Goal: Check status

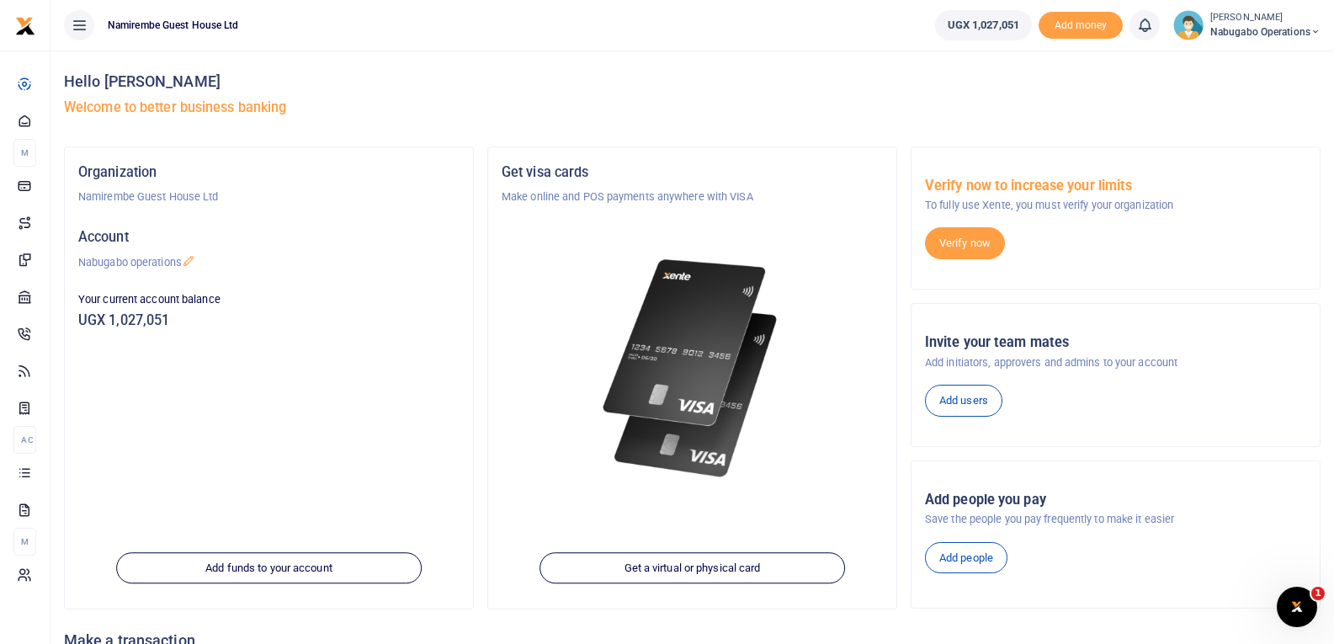
click at [78, 17] on icon at bounding box center [79, 25] width 17 height 19
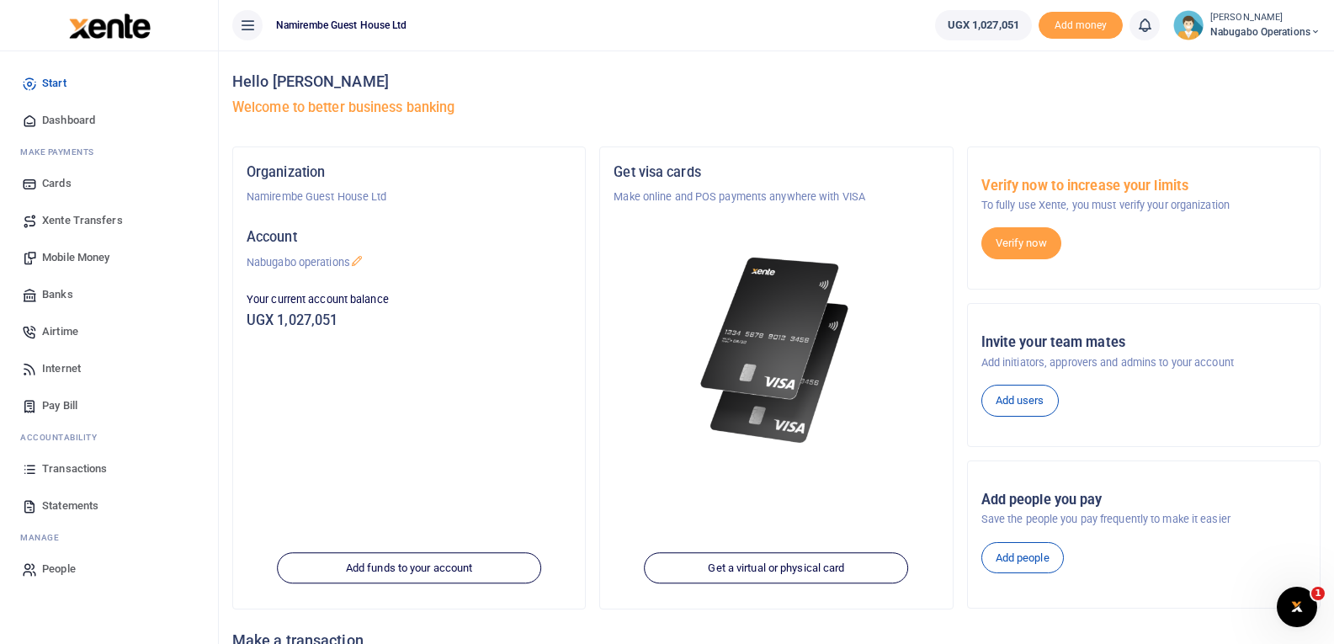
click at [89, 467] on span "Transactions" at bounding box center [74, 468] width 65 height 17
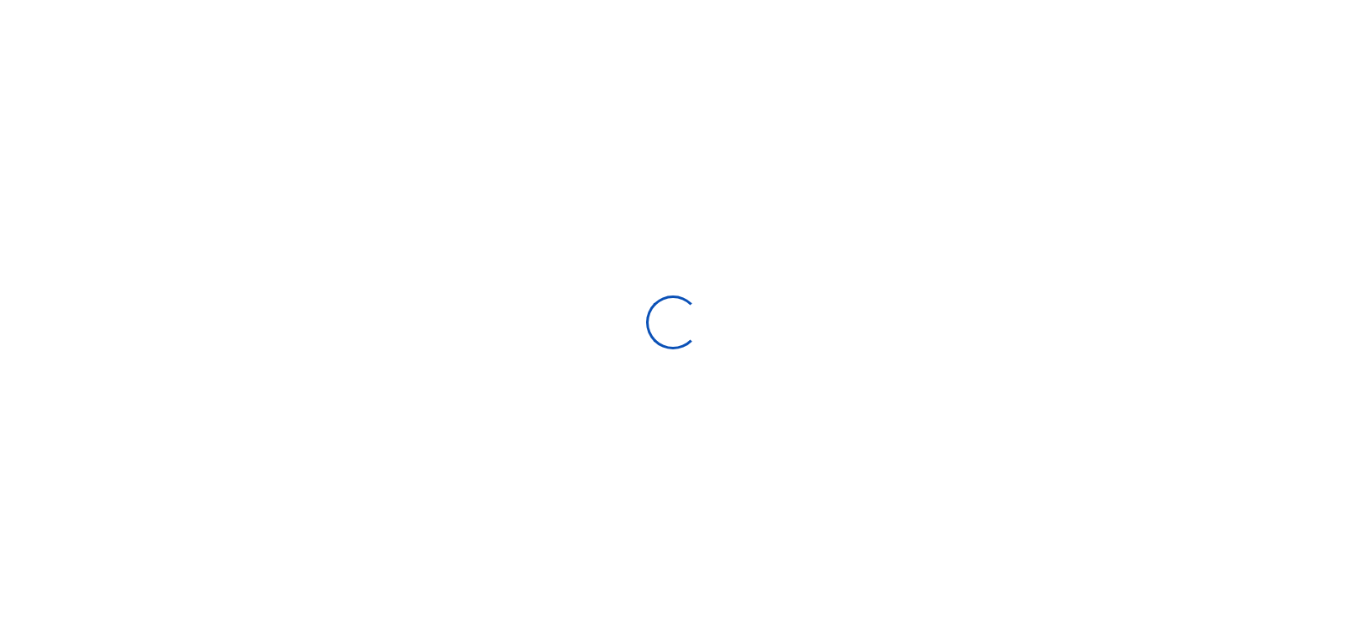
select select
type input "09/07/2025 - 10/06/2025"
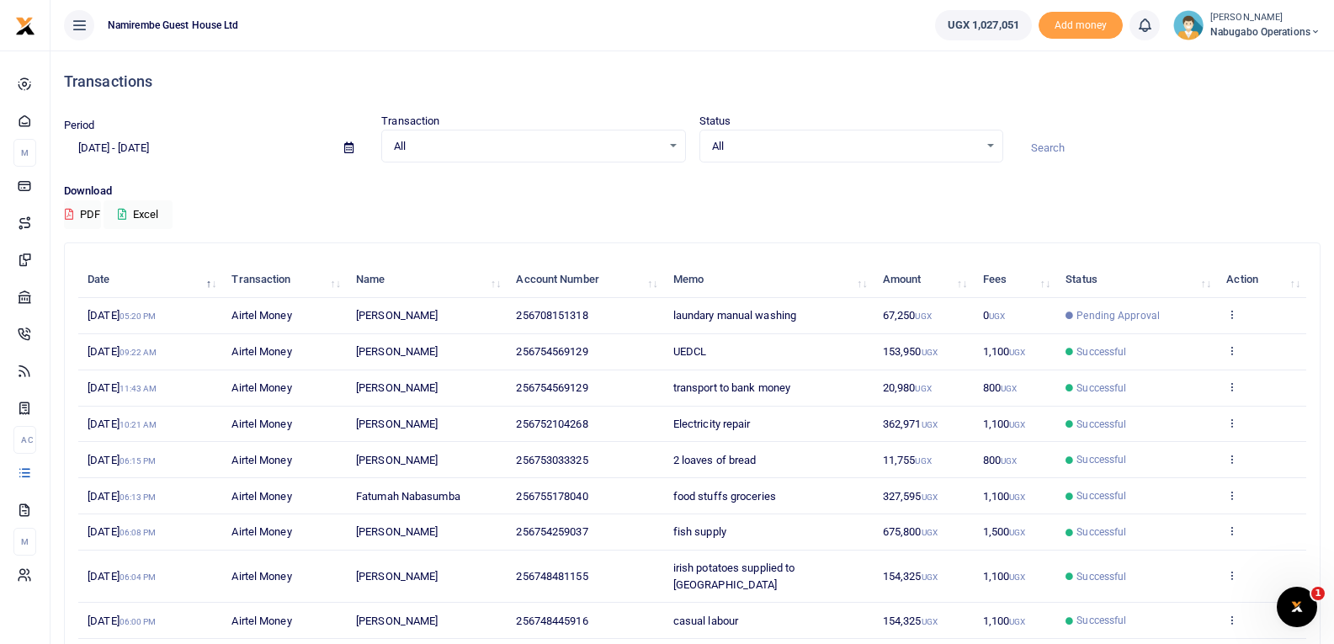
click at [1189, 24] on img at bounding box center [1188, 25] width 30 height 30
click at [1235, 117] on link "Logout" at bounding box center [1255, 123] width 133 height 24
